Goal: Information Seeking & Learning: Learn about a topic

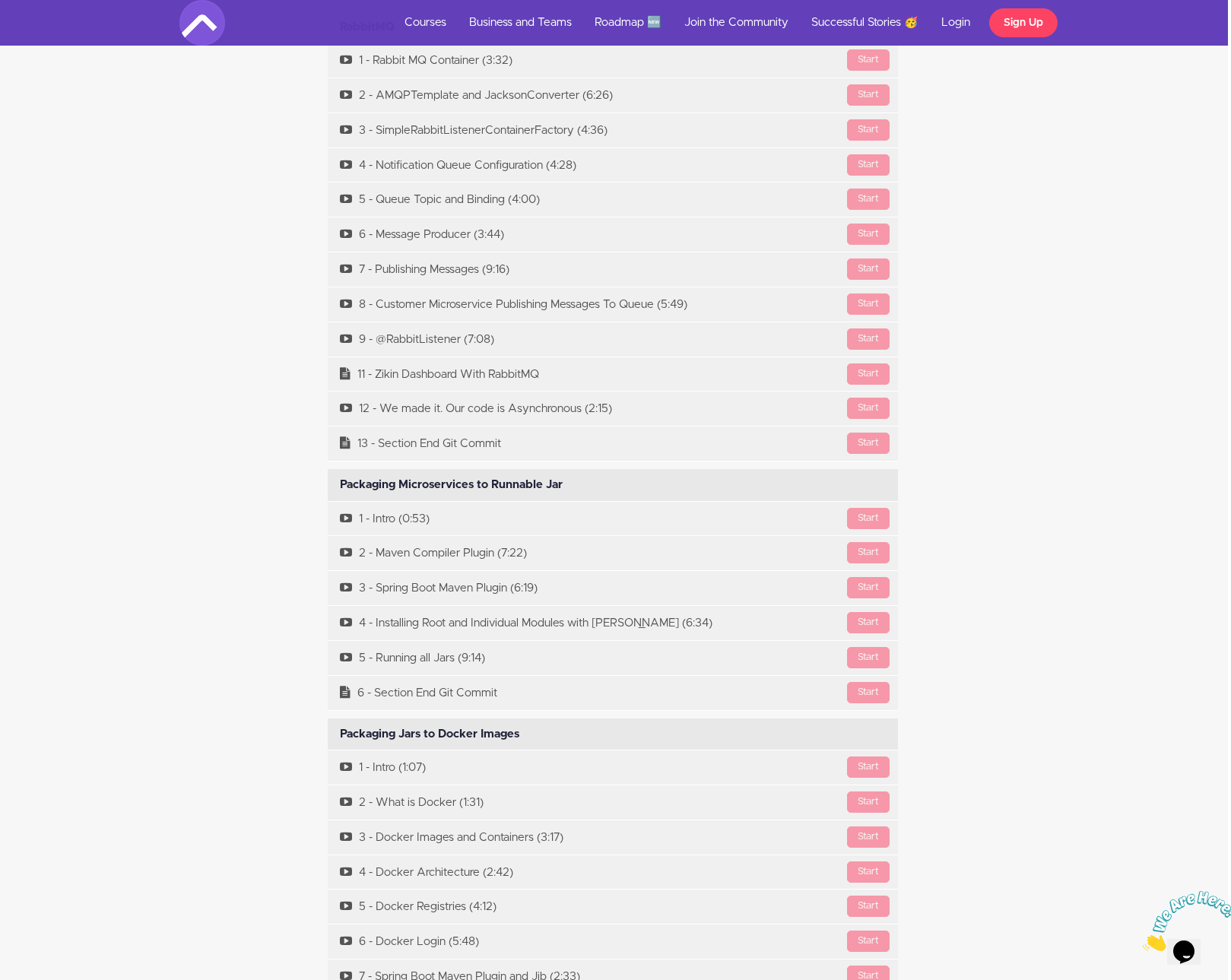
scroll to position [6809, 3]
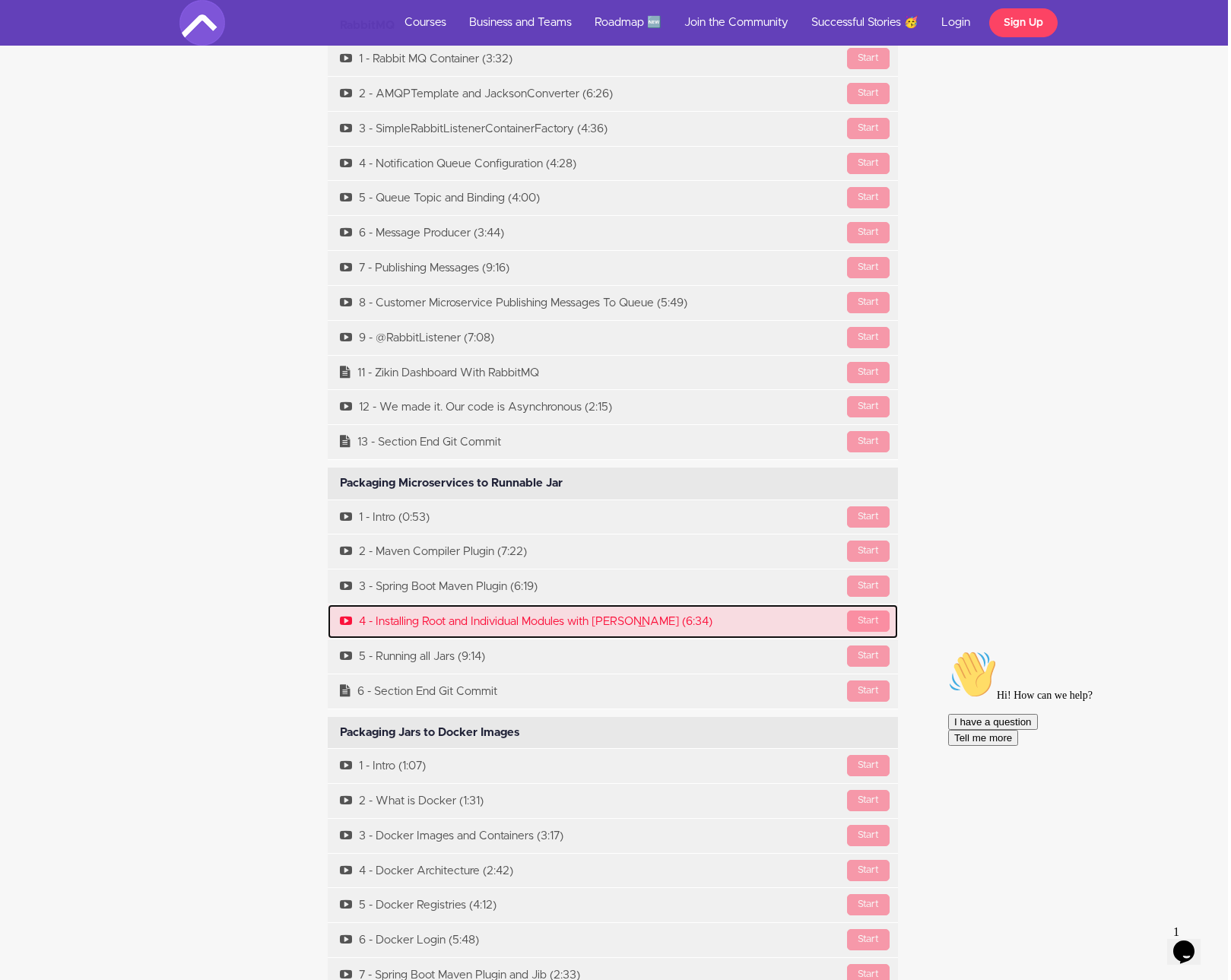
click at [452, 611] on link "Start 4 - Installing Root and Individual Modules with [PERSON_NAME] (6:34)" at bounding box center [612, 621] width 570 height 34
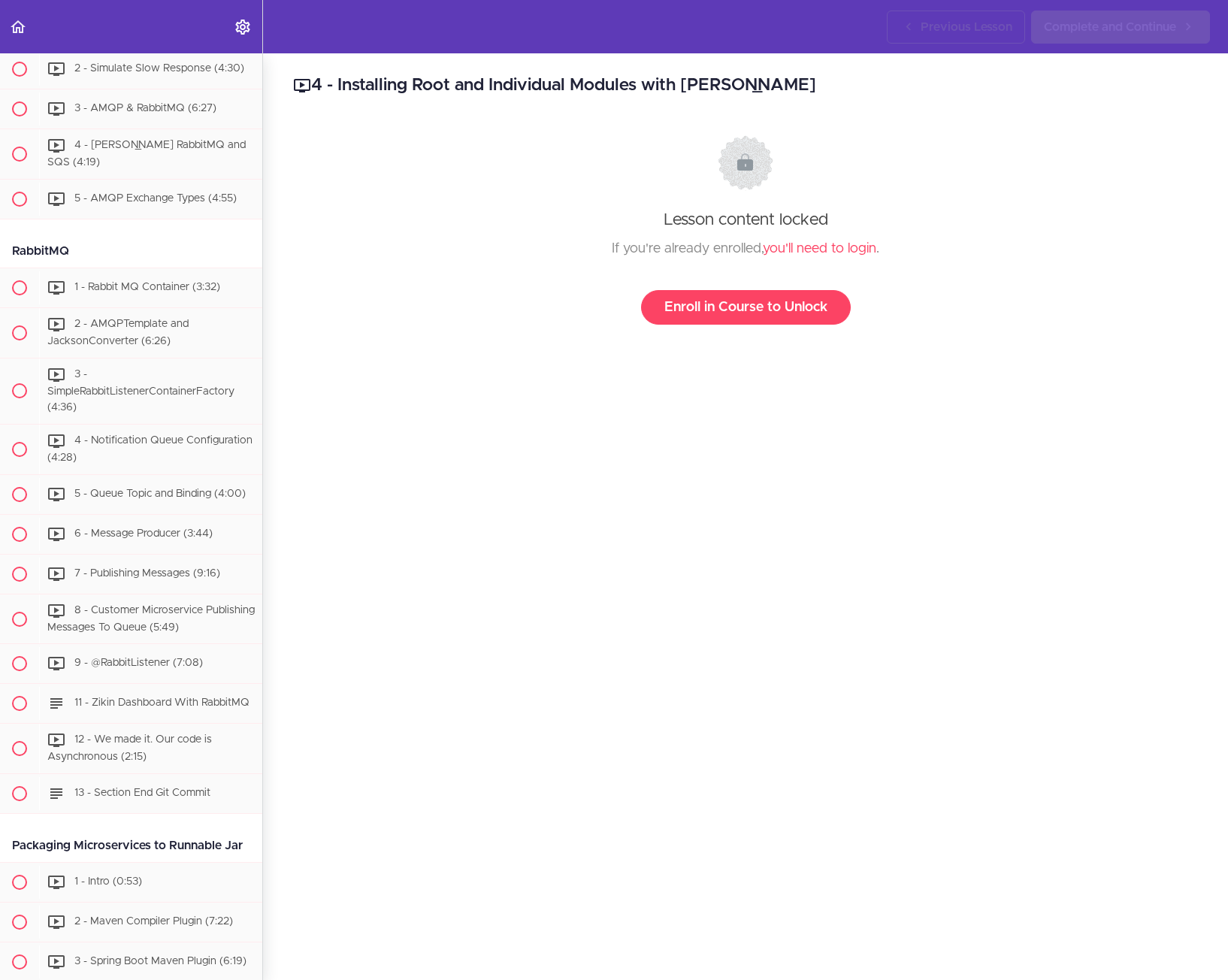
scroll to position [3831, 0]
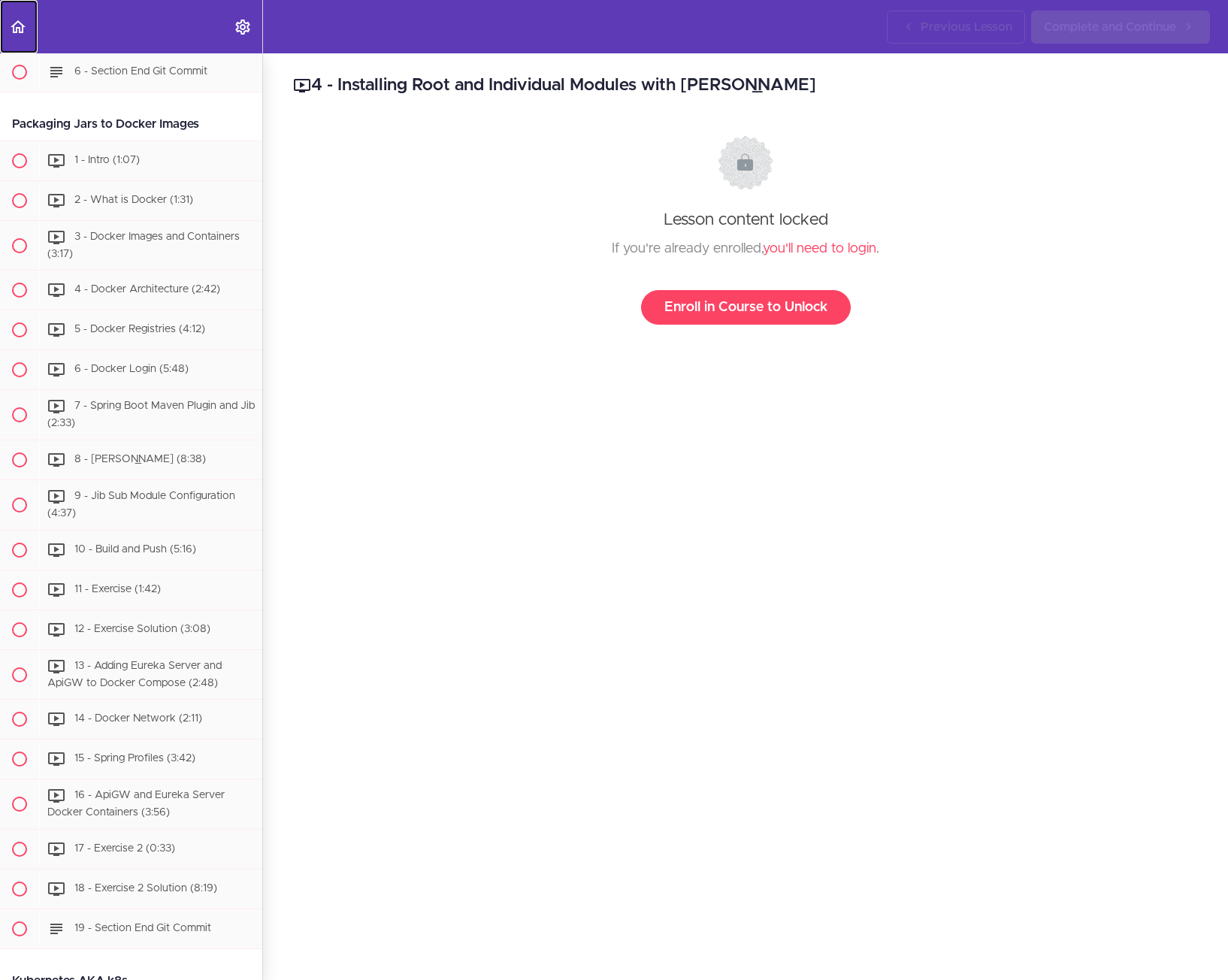
click at [23, 37] on link "Back to course curriculum" at bounding box center [19, 27] width 38 height 53
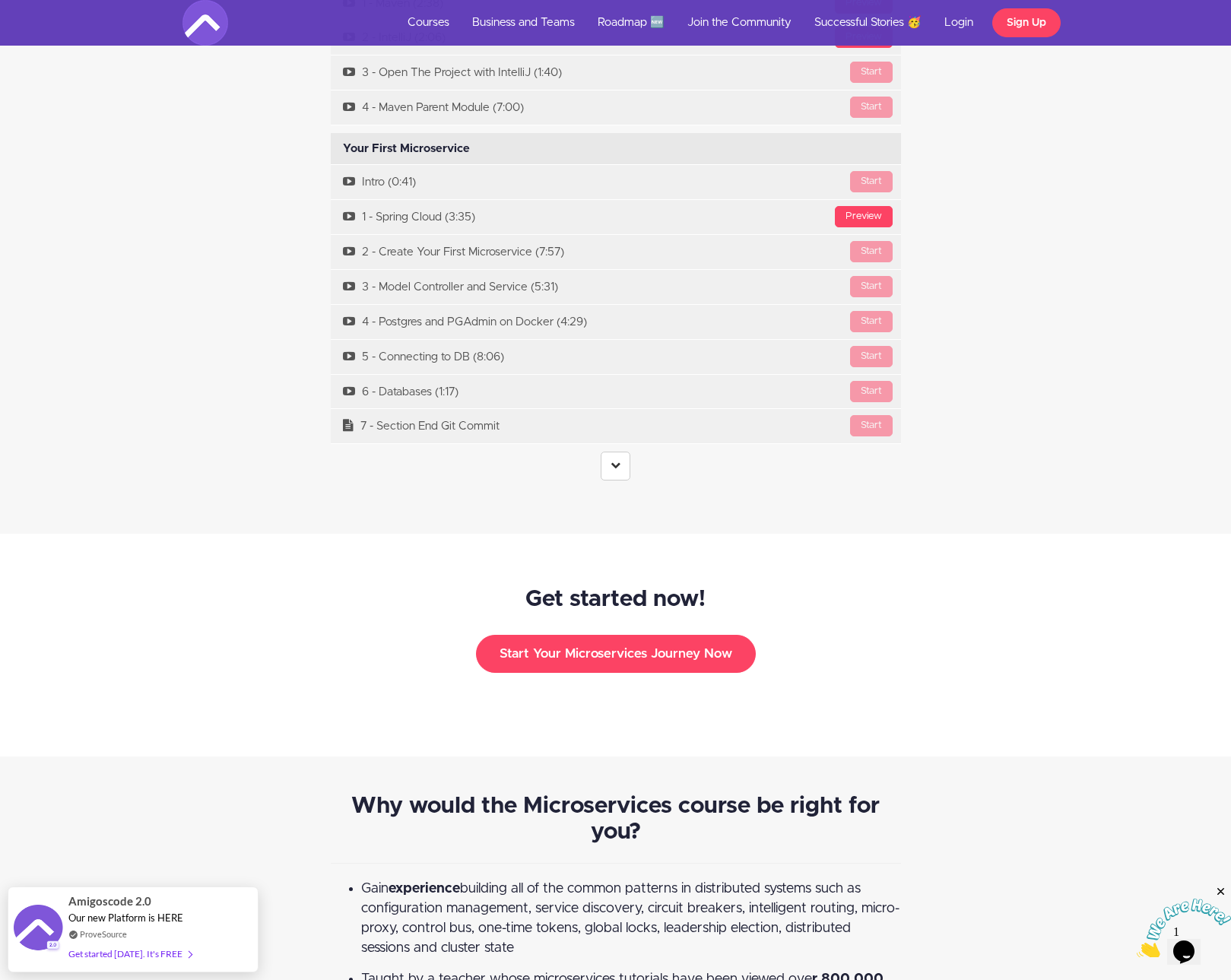
scroll to position [4625, 0]
click at [614, 451] on link at bounding box center [616, 465] width 29 height 29
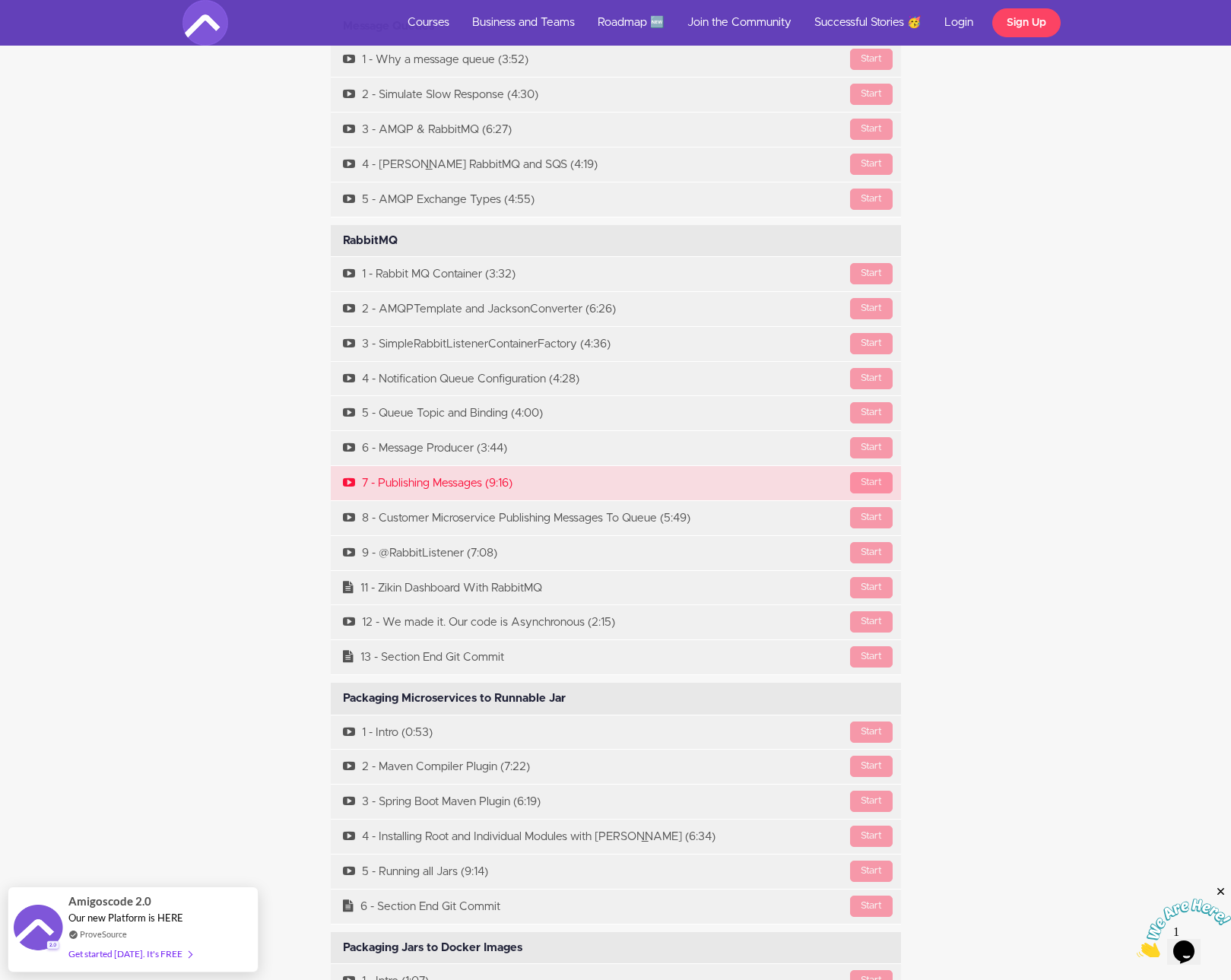
scroll to position [6839, 0]
